Goal: Book appointment/travel/reservation

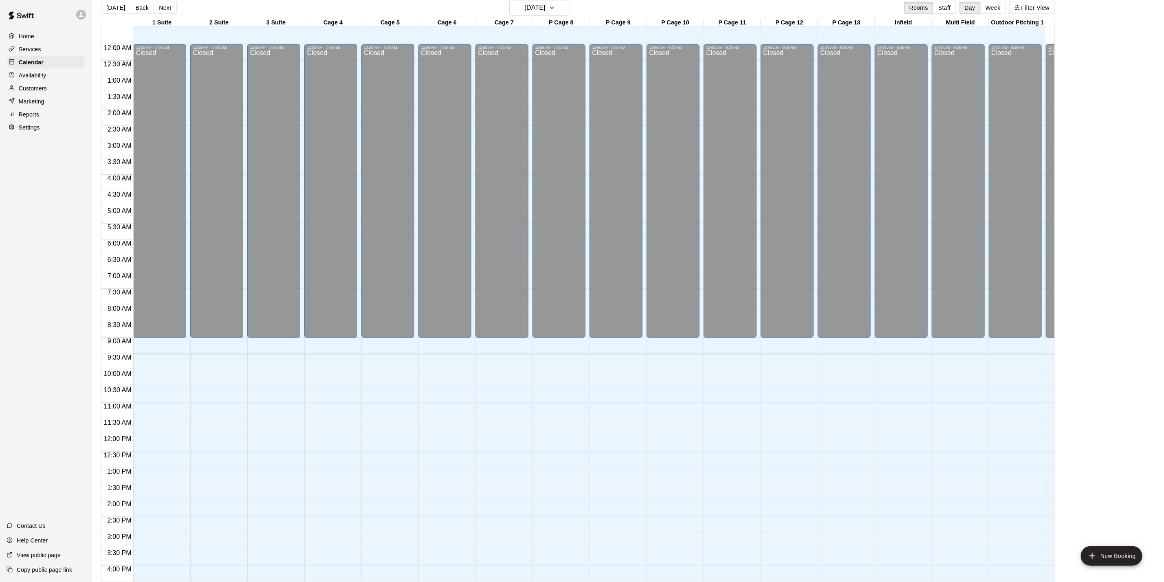
scroll to position [220, 0]
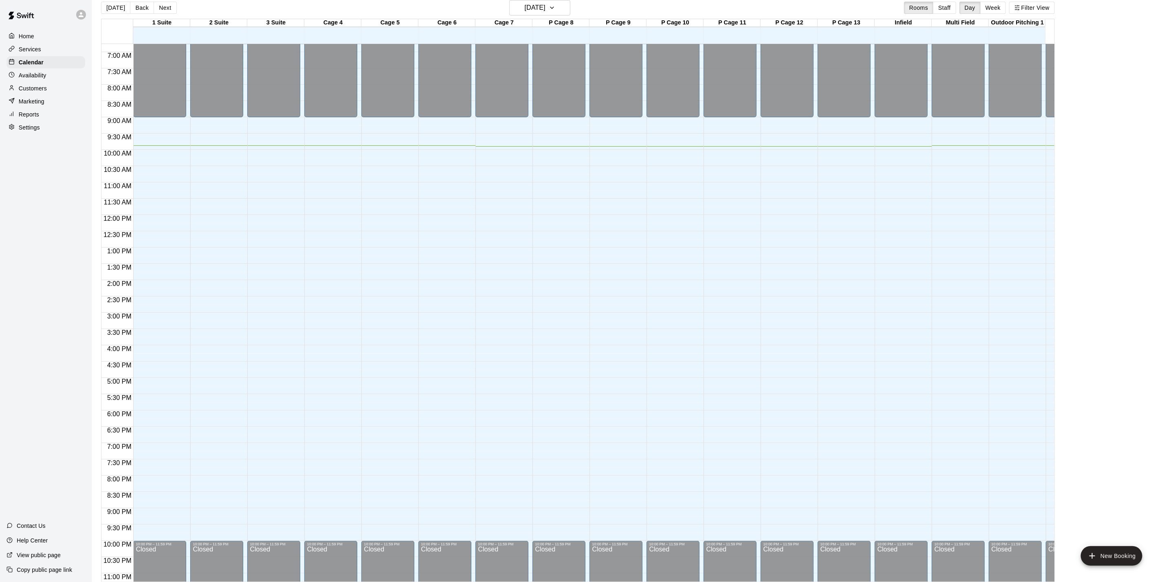
click at [633, 248] on div "12:00 AM – 9:00 AM Closed 10:00 PM – 11:59 PM Closed" at bounding box center [615, 215] width 53 height 782
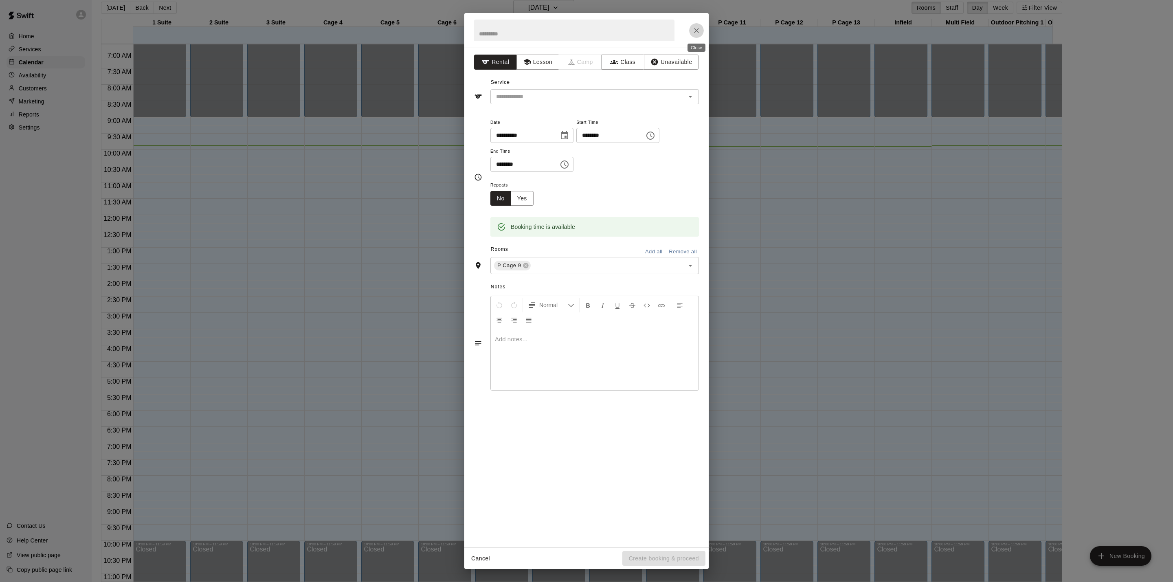
click at [695, 33] on icon "Close" at bounding box center [696, 30] width 8 height 8
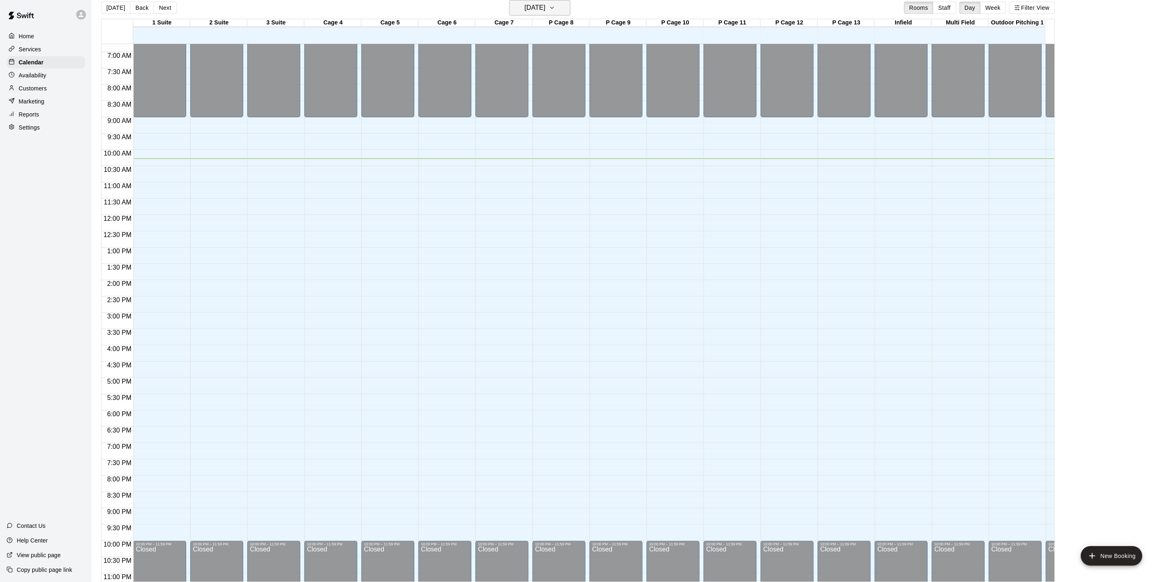
click at [545, 10] on h6 "[DATE]" at bounding box center [535, 7] width 21 height 11
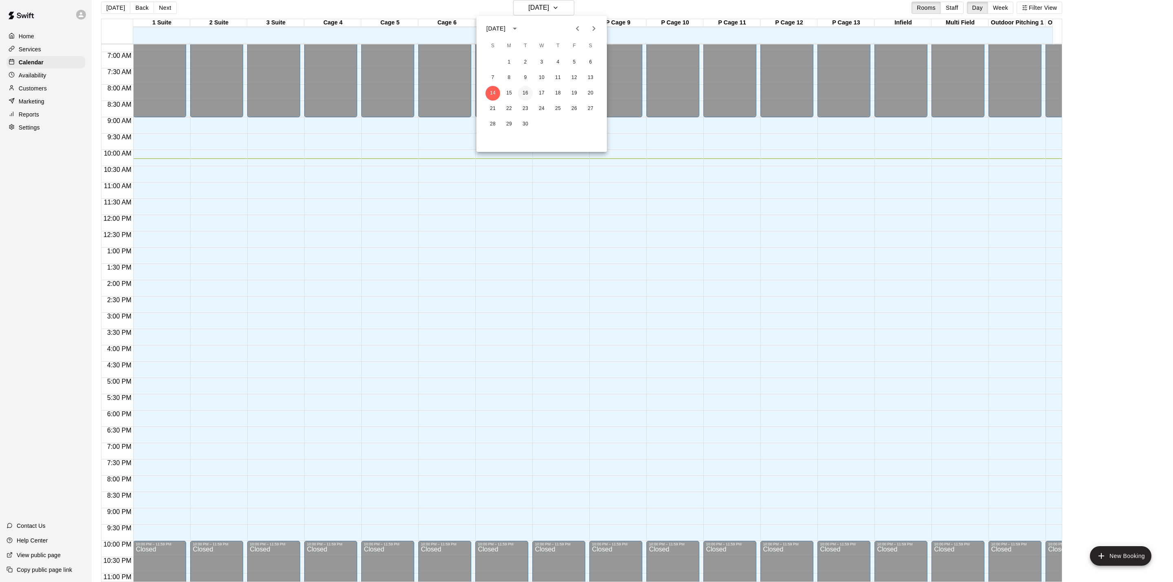
click at [528, 92] on button "16" at bounding box center [525, 93] width 15 height 15
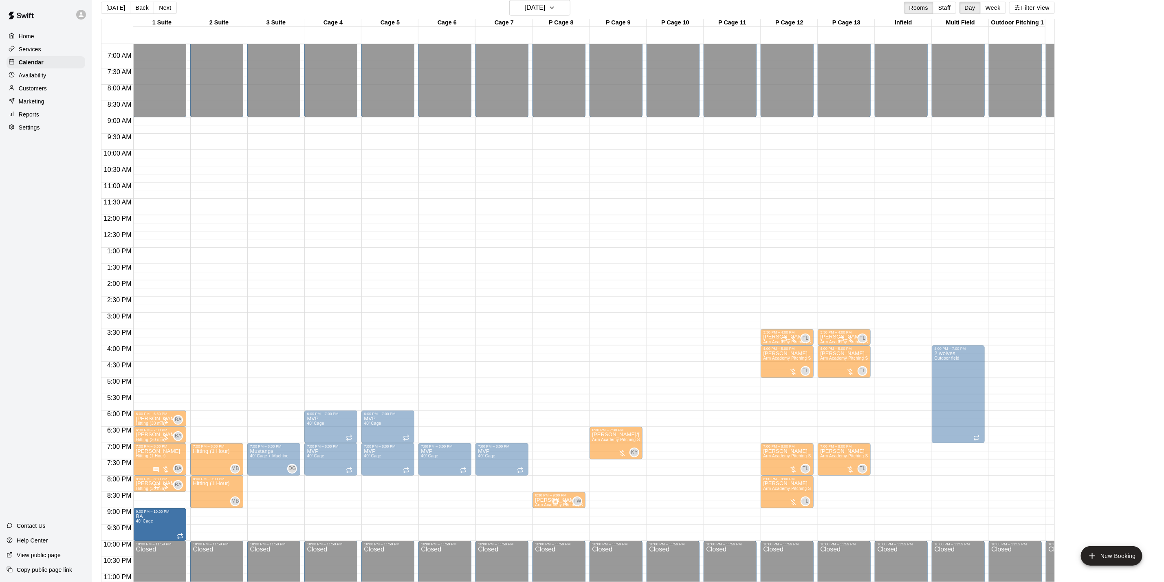
drag, startPoint x: 159, startPoint y: 494, endPoint x: 159, endPoint y: 510, distance: 16.3
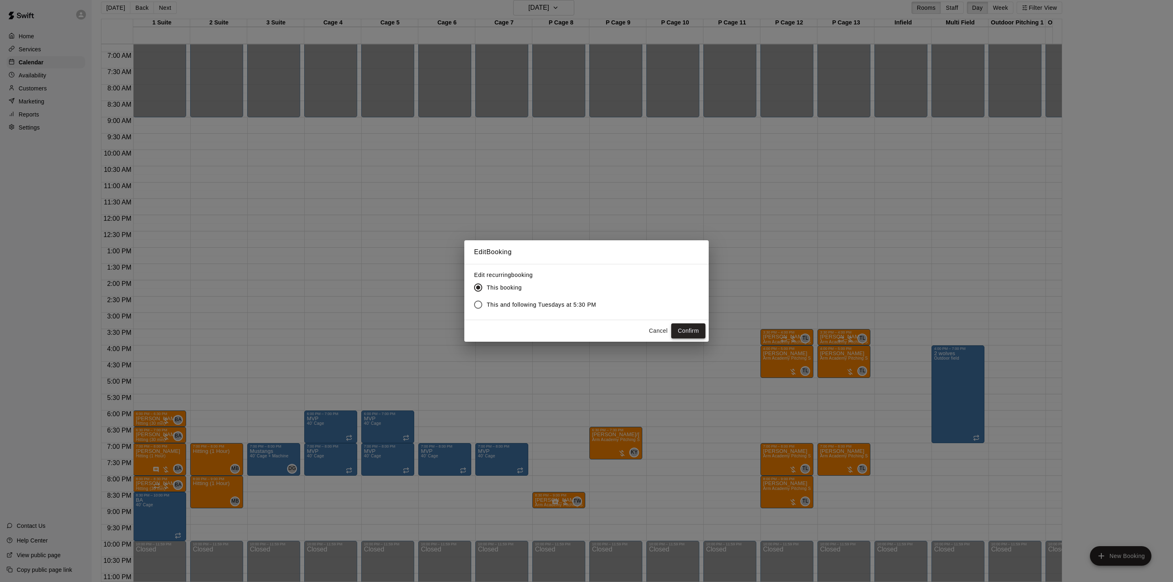
click at [692, 331] on button "Confirm" at bounding box center [688, 330] width 34 height 15
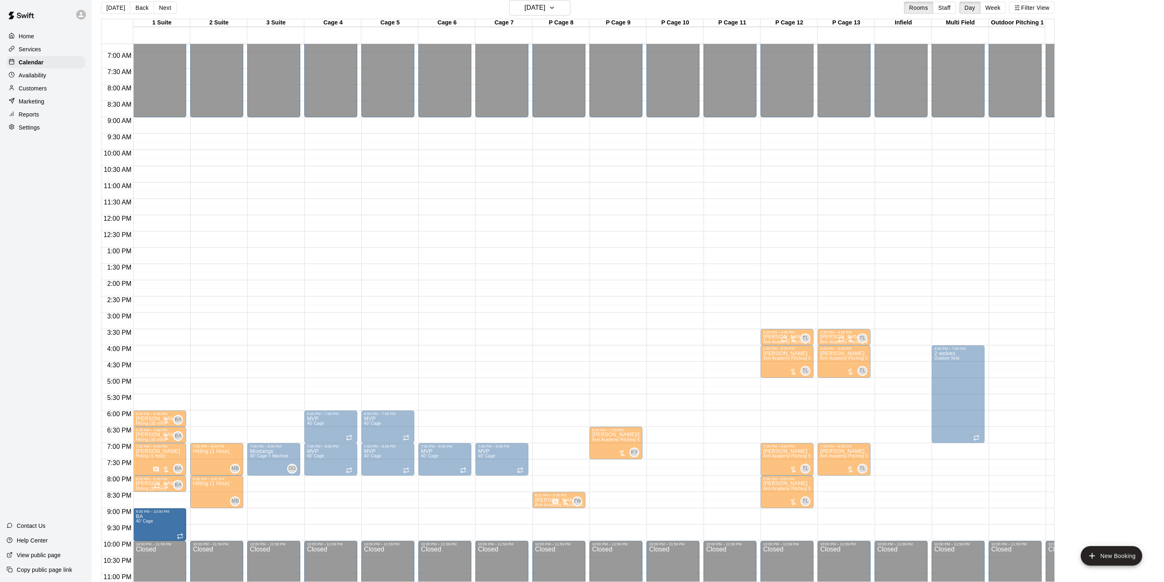
drag, startPoint x: 158, startPoint y: 494, endPoint x: 159, endPoint y: 512, distance: 18.4
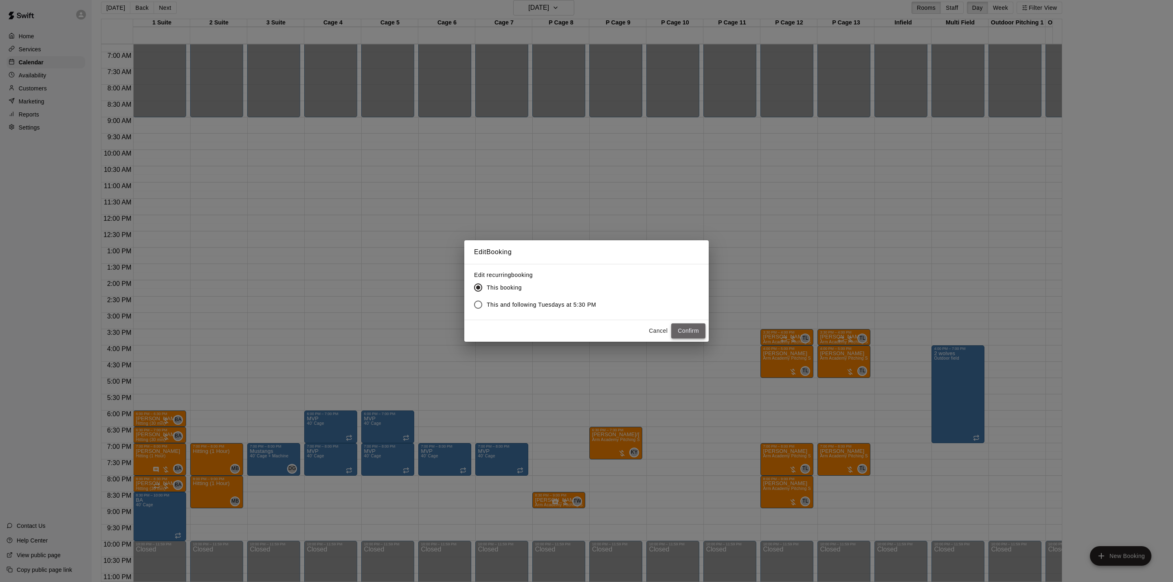
click at [690, 331] on button "Confirm" at bounding box center [688, 330] width 34 height 15
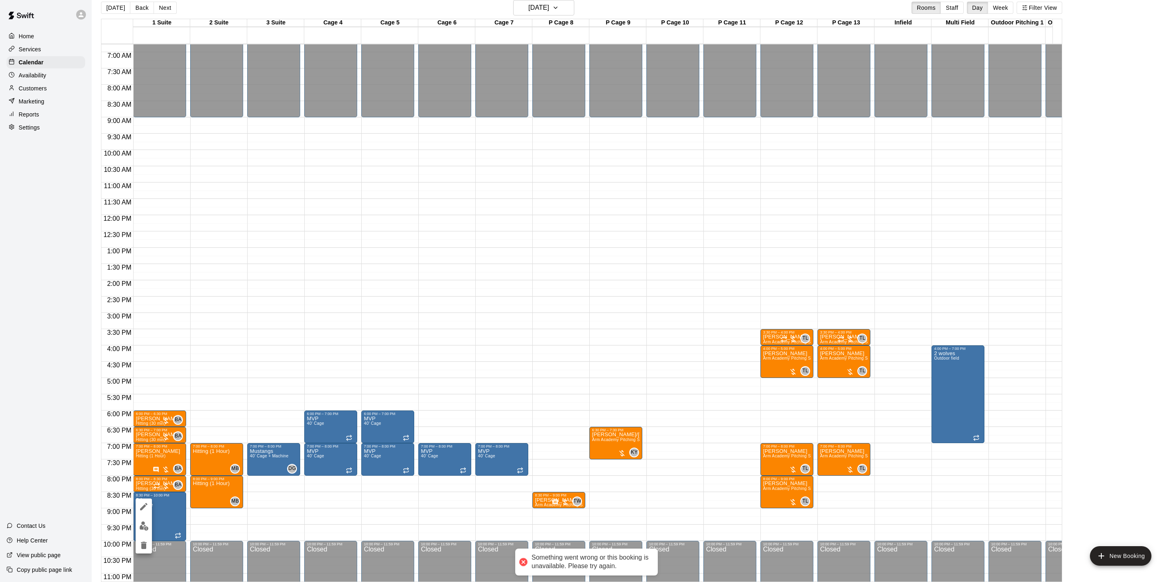
click at [148, 541] on icon "delete" at bounding box center [144, 546] width 10 height 10
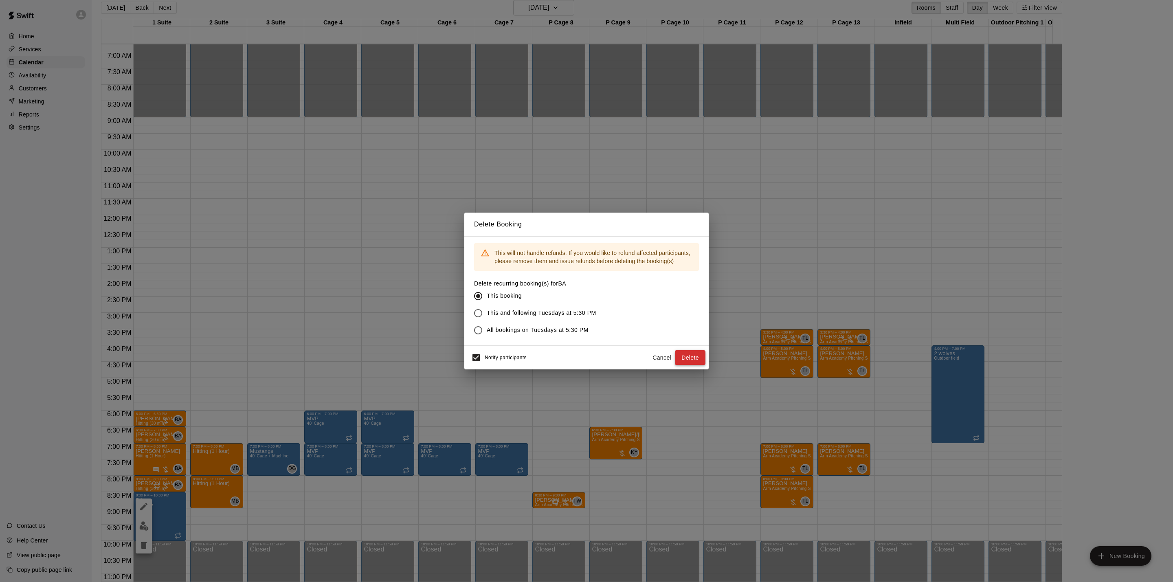
click at [691, 354] on button "Delete" at bounding box center [690, 357] width 31 height 15
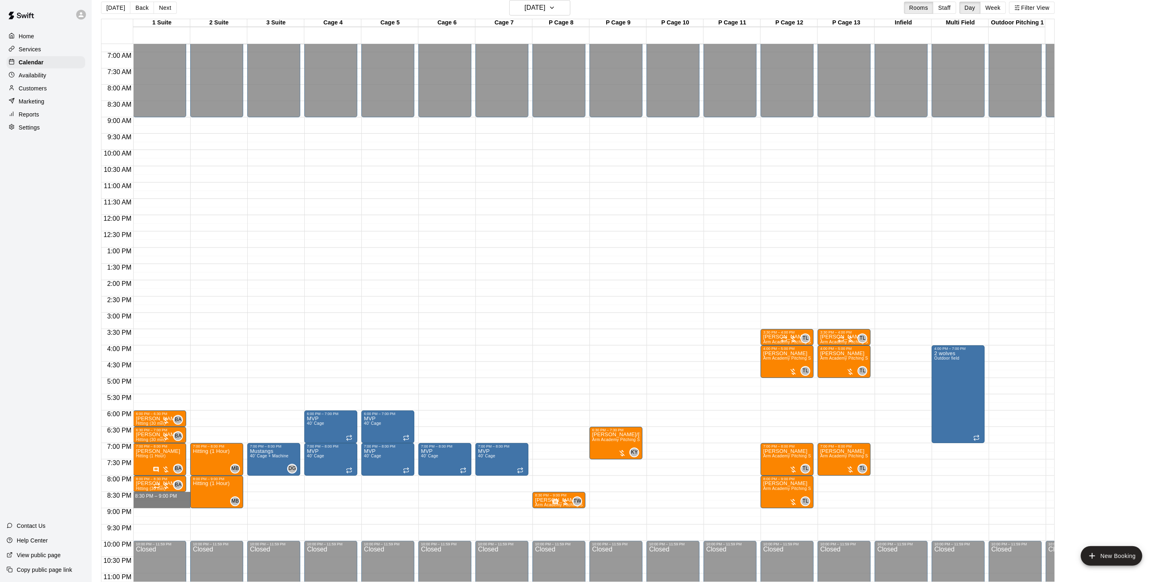
drag, startPoint x: 165, startPoint y: 496, endPoint x: 165, endPoint y: 507, distance: 11.0
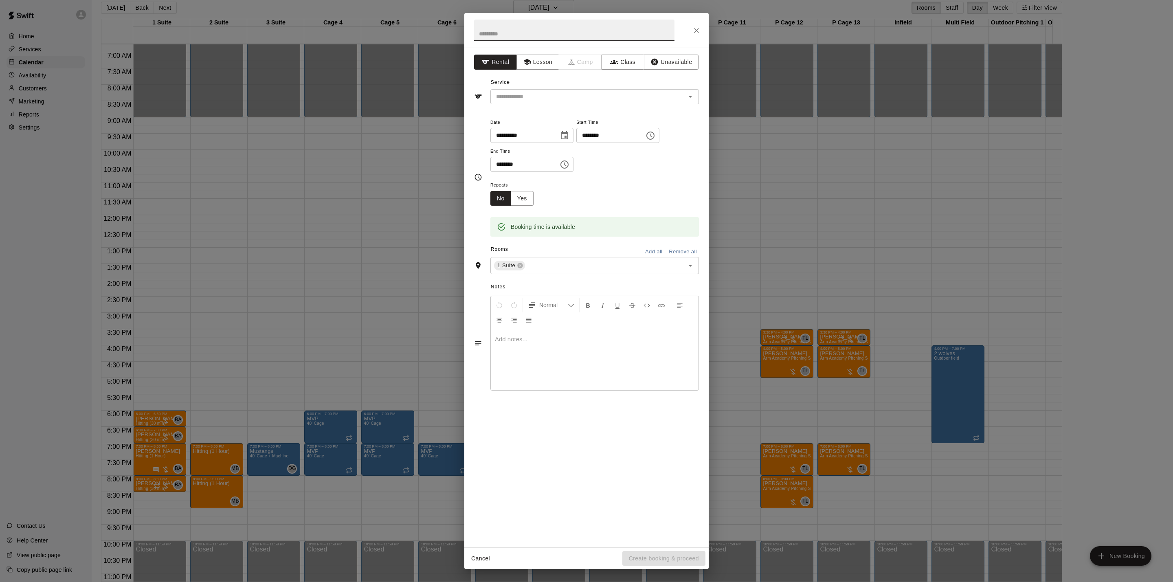
click at [549, 71] on div "**********" at bounding box center [586, 298] width 244 height 500
click at [537, 60] on button "Lesson" at bounding box center [538, 62] width 43 height 15
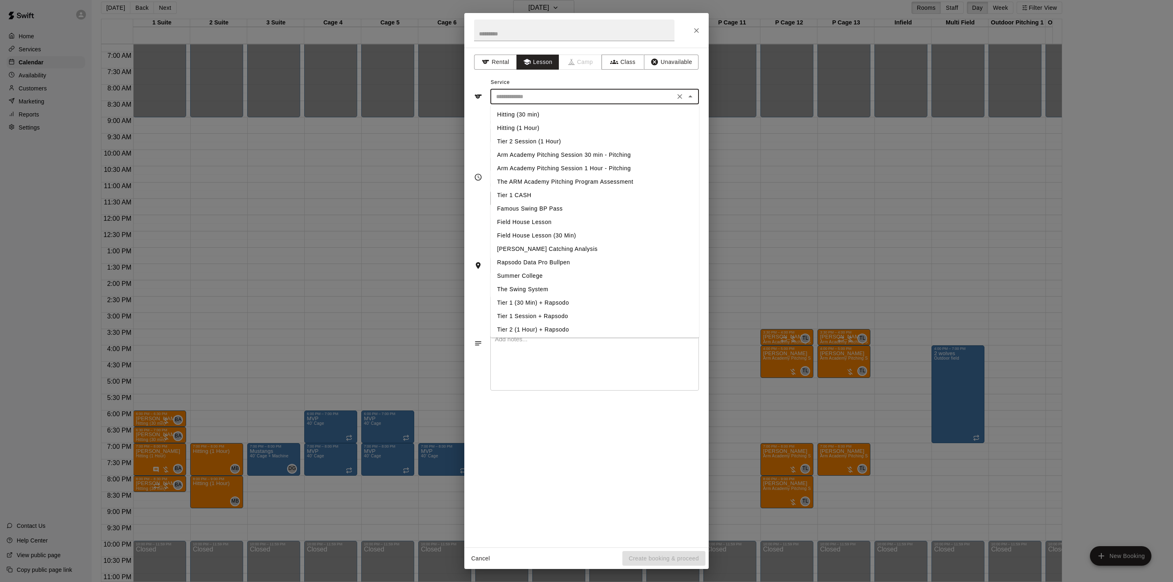
click at [534, 95] on input "text" at bounding box center [583, 97] width 180 height 10
click at [520, 116] on li "Hitting (30 min)" at bounding box center [595, 114] width 209 height 13
type input "**********"
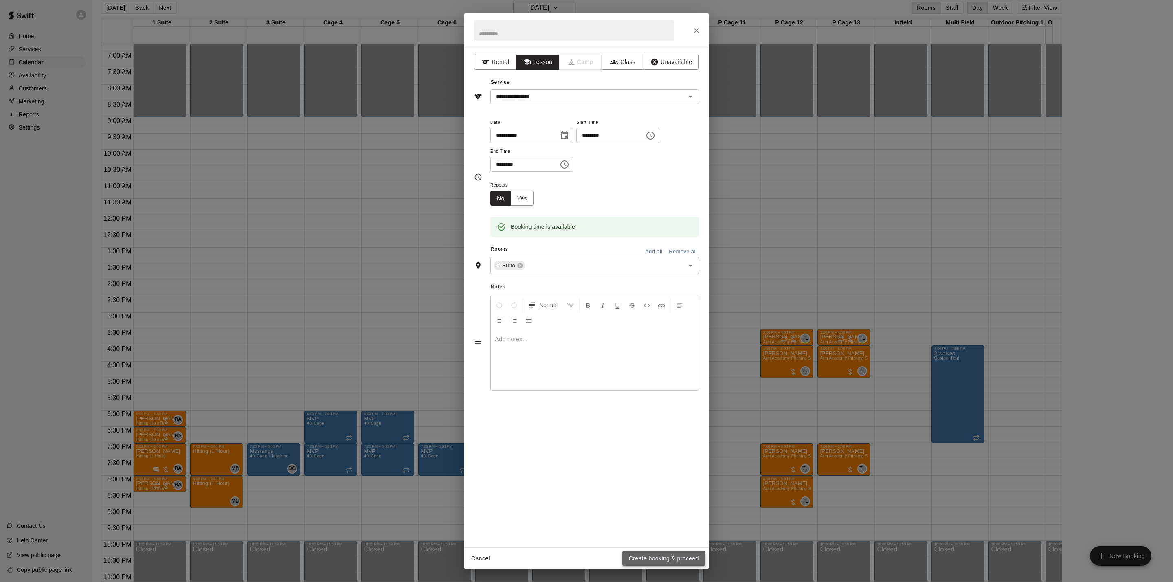
click at [673, 557] on button "Create booking & proceed" at bounding box center [663, 558] width 83 height 15
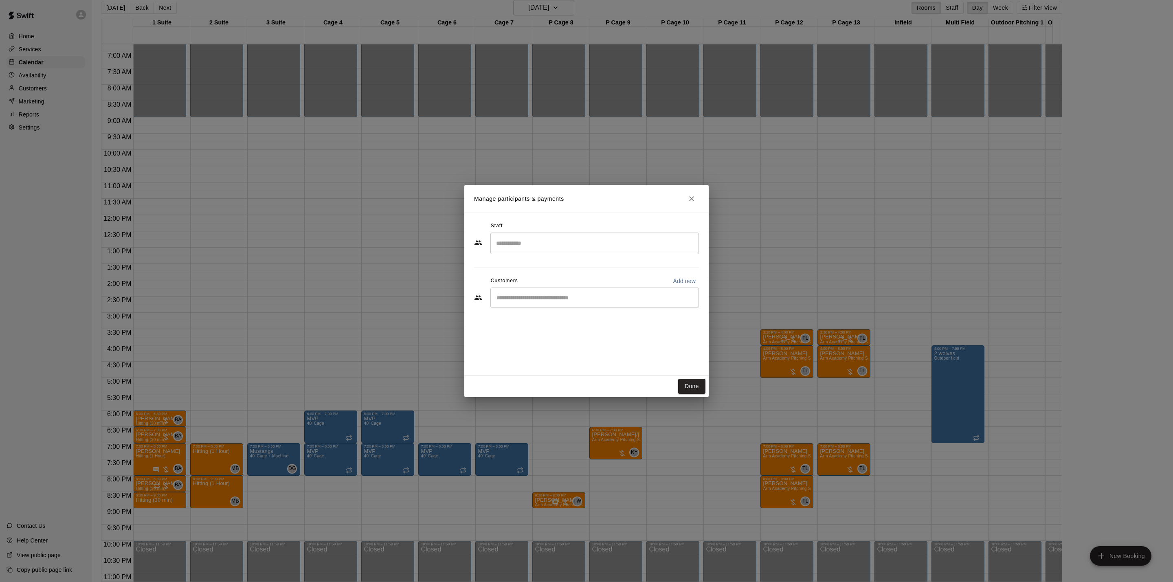
click at [535, 244] on input "Search staff" at bounding box center [594, 243] width 201 height 14
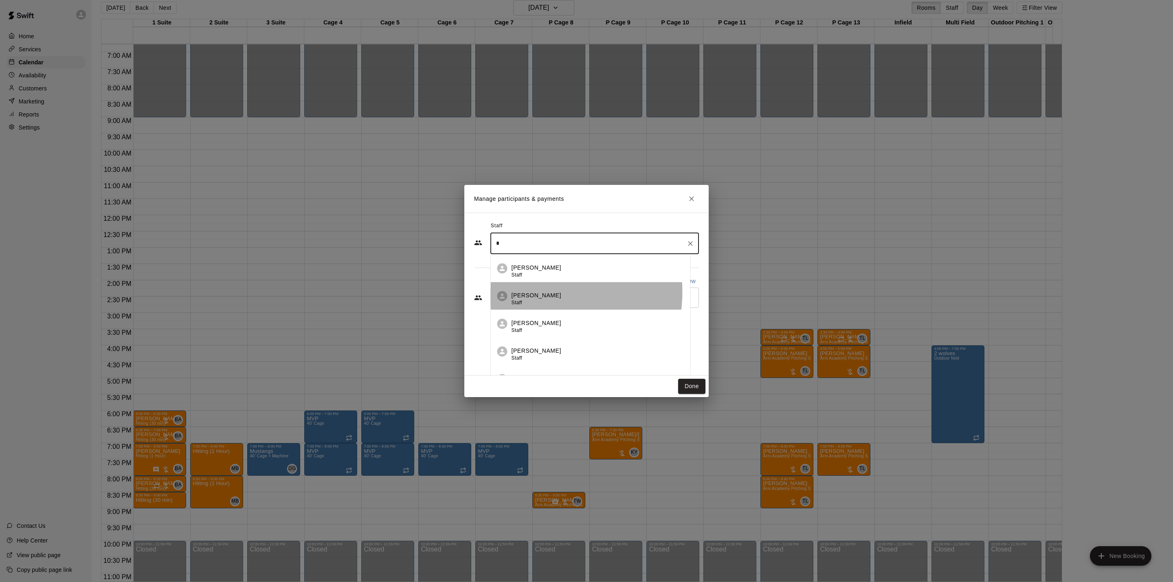
click at [541, 292] on p "[PERSON_NAME]" at bounding box center [537, 295] width 50 height 9
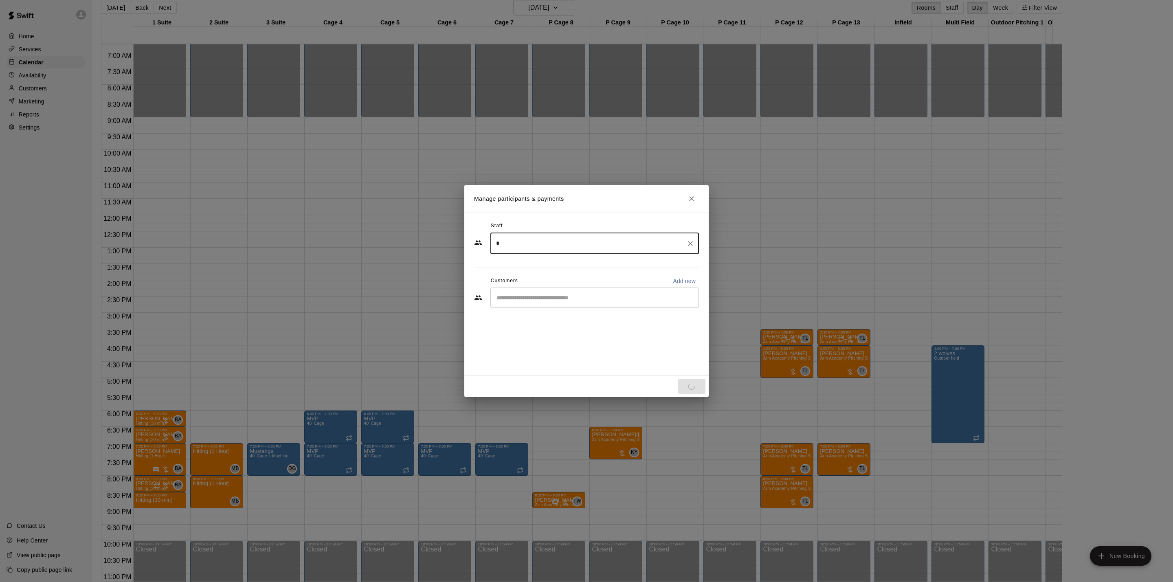
type input "*"
click at [577, 296] on input "Start typing to search customers..." at bounding box center [594, 298] width 201 height 8
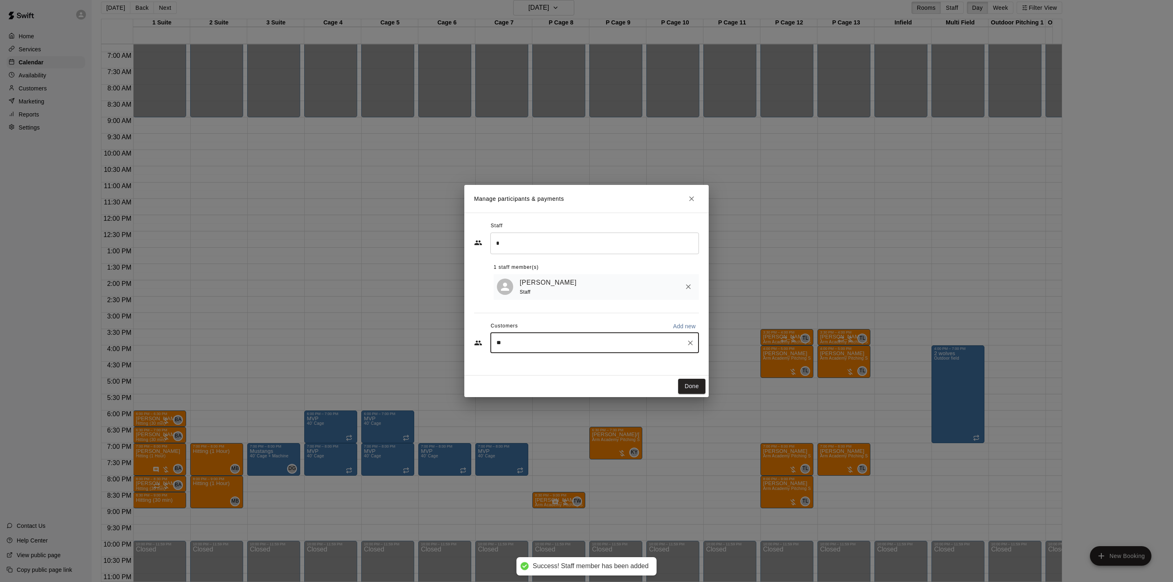
type input "***"
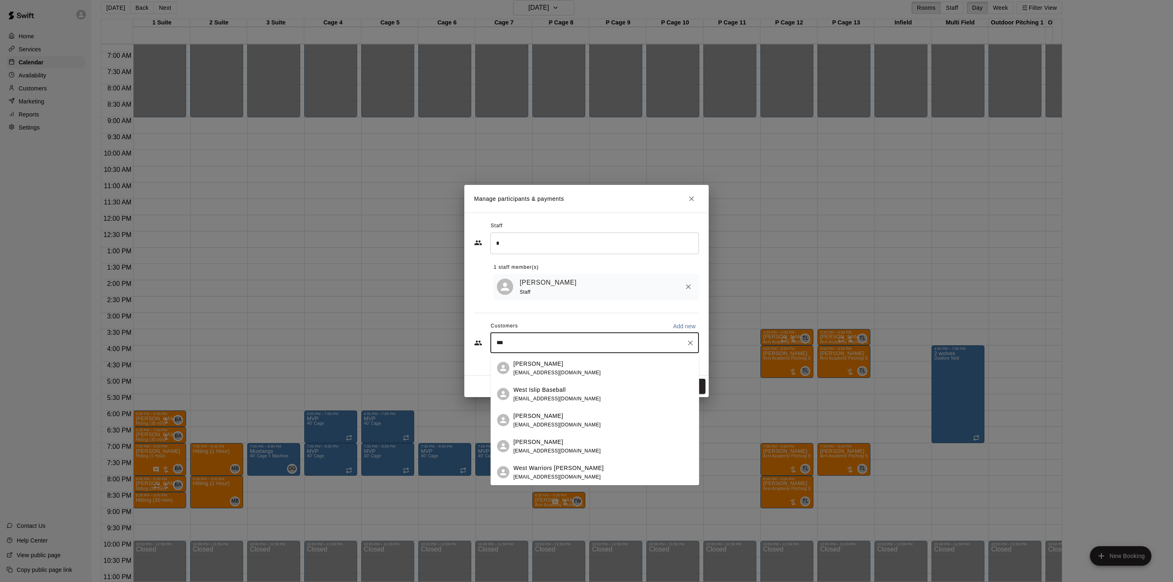
click at [575, 374] on span "[EMAIL_ADDRESS][DOMAIN_NAME]" at bounding box center [558, 372] width 88 height 6
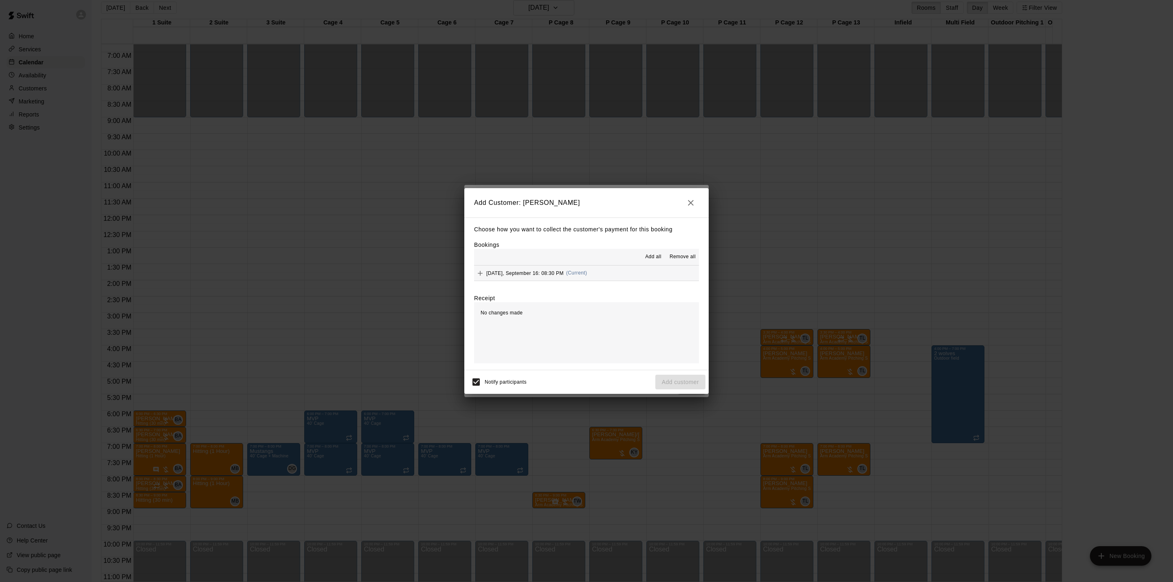
click at [580, 277] on div "[DATE], September 16: 08:30 PM (Current)" at bounding box center [530, 273] width 113 height 12
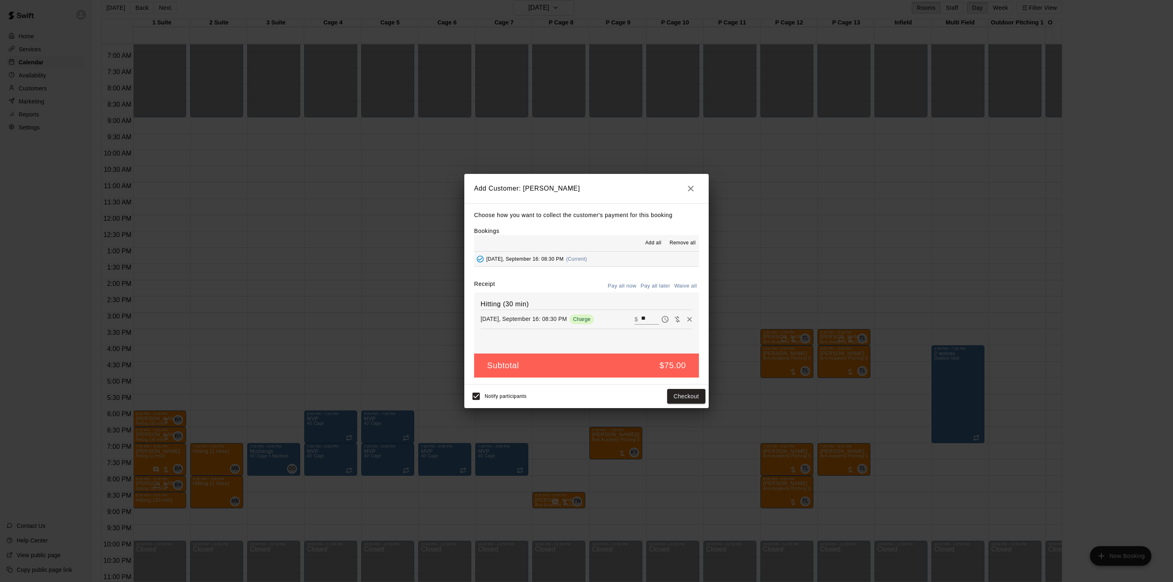
click at [657, 287] on button "Pay all later" at bounding box center [656, 286] width 34 height 13
click at [685, 400] on button "Add customer" at bounding box center [680, 396] width 50 height 15
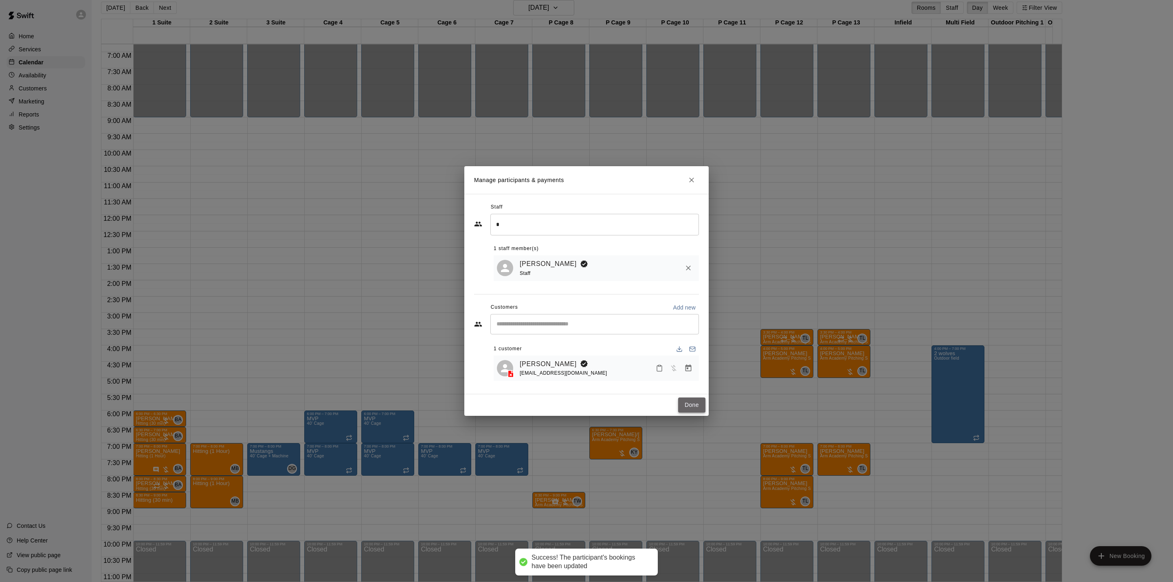
click at [695, 407] on button "Done" at bounding box center [691, 405] width 27 height 15
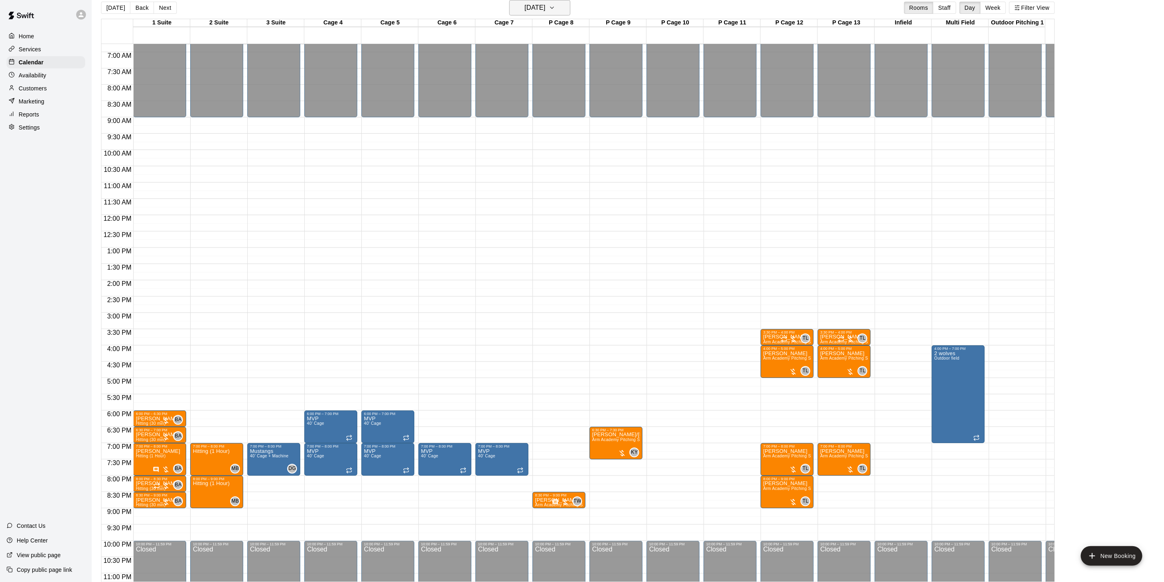
click at [532, 13] on h6 "[DATE]" at bounding box center [535, 7] width 21 height 11
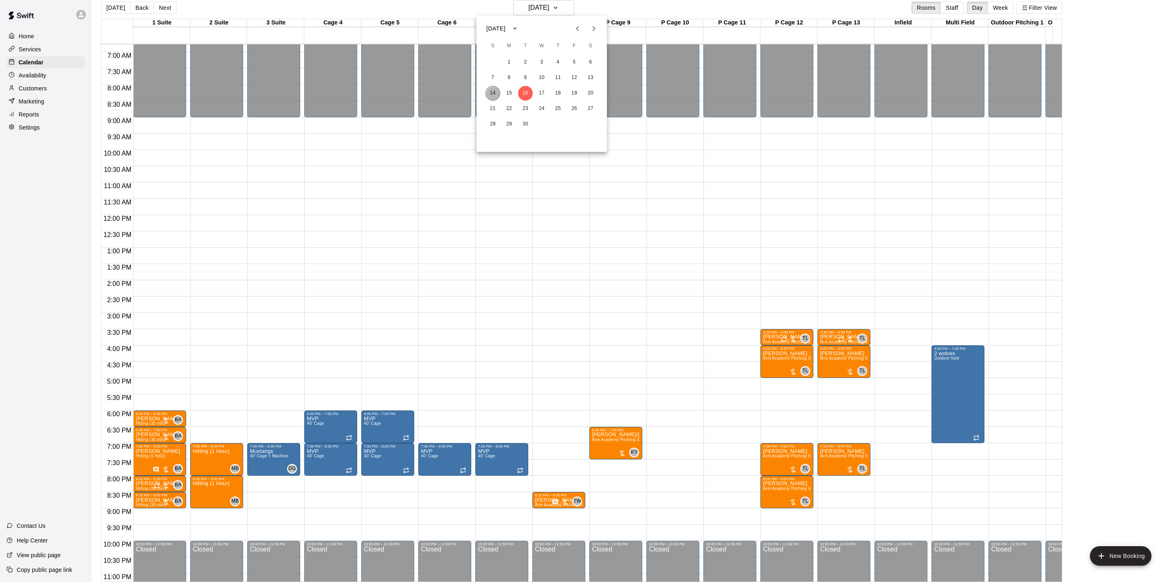
click at [490, 97] on button "14" at bounding box center [493, 93] width 15 height 15
